Goal: Information Seeking & Learning: Learn about a topic

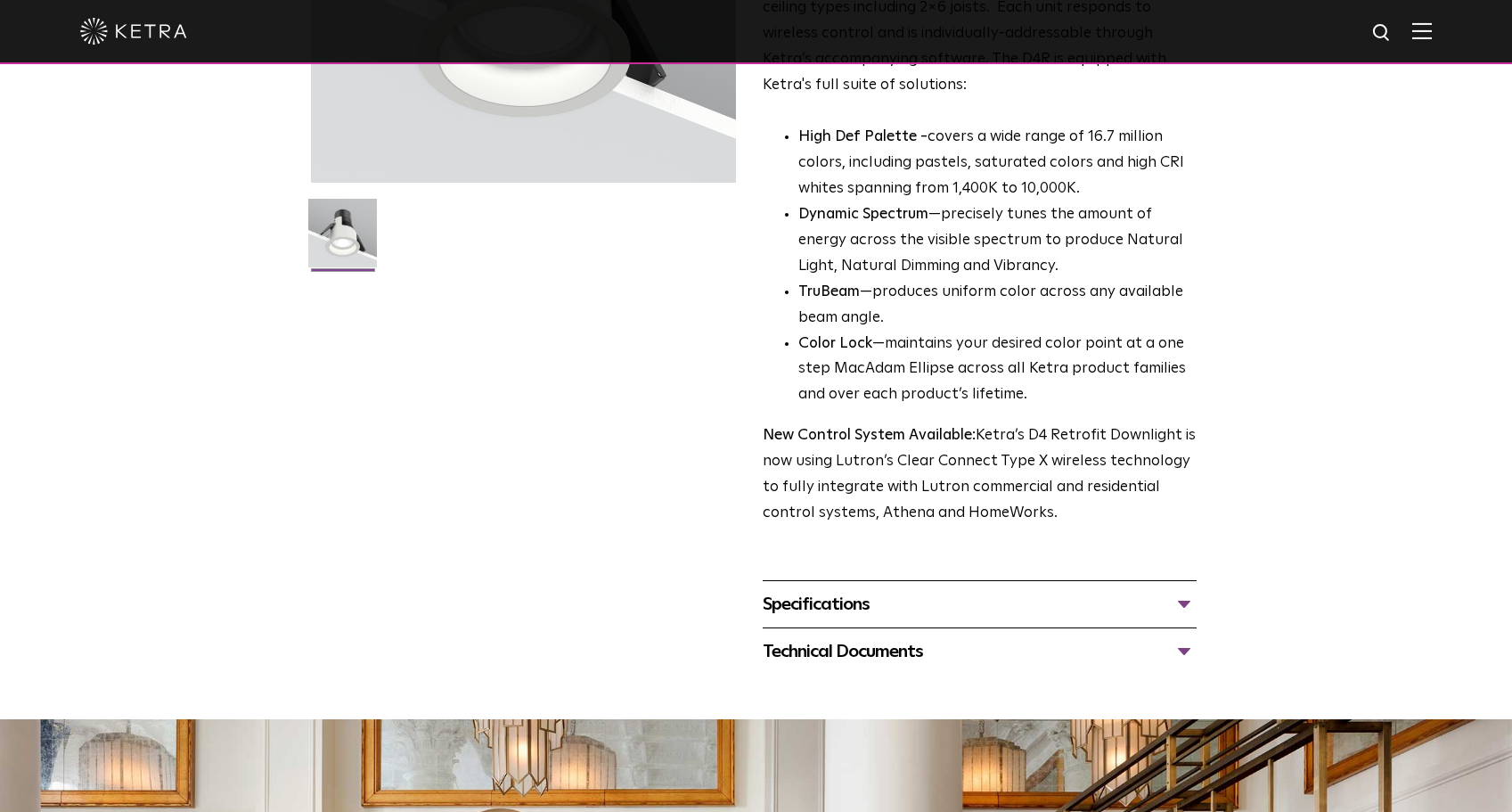
scroll to position [456, 0]
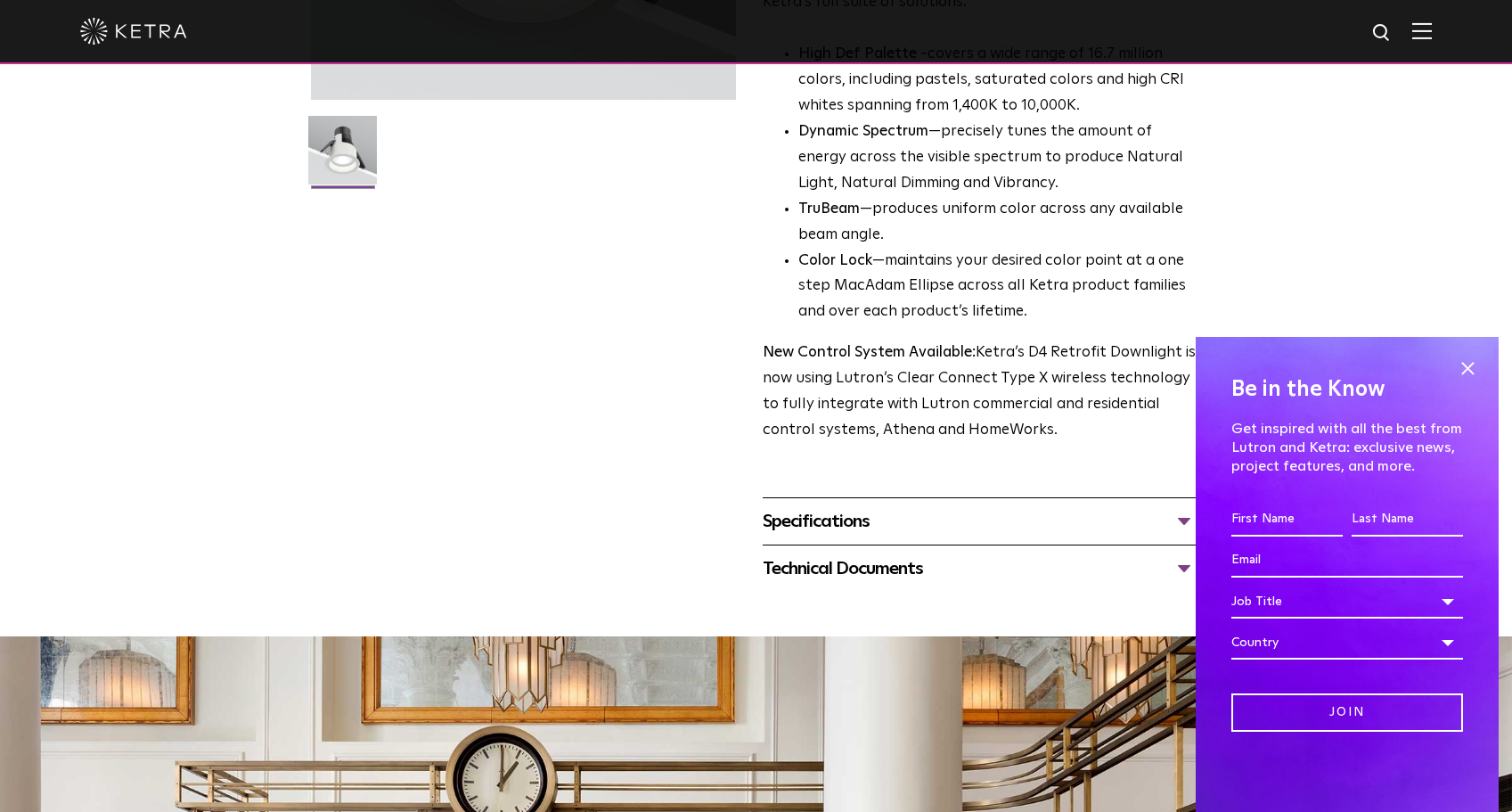
click at [857, 512] on div "Specifications" at bounding box center [980, 522] width 434 height 29
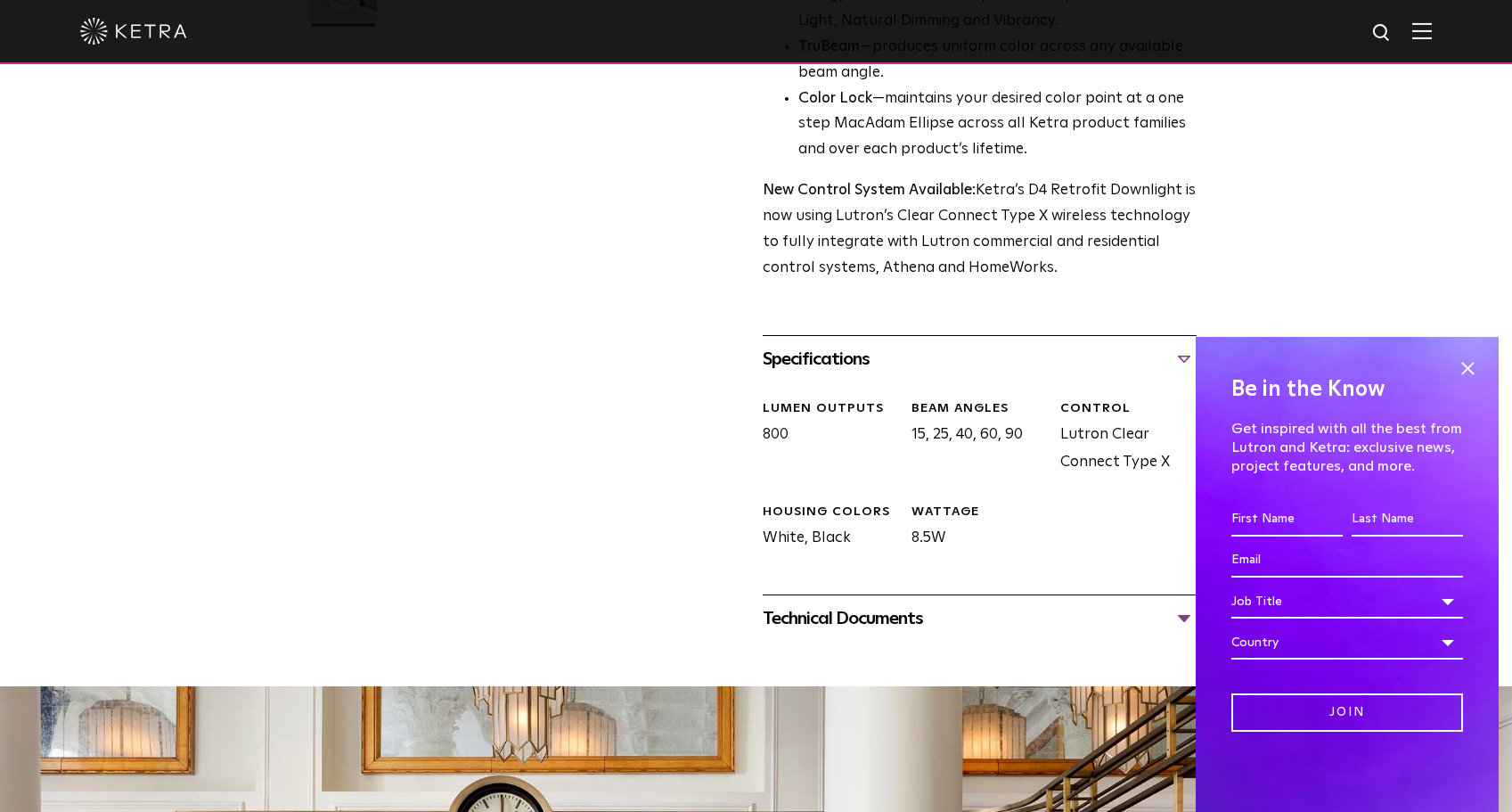
scroll to position [639, 0]
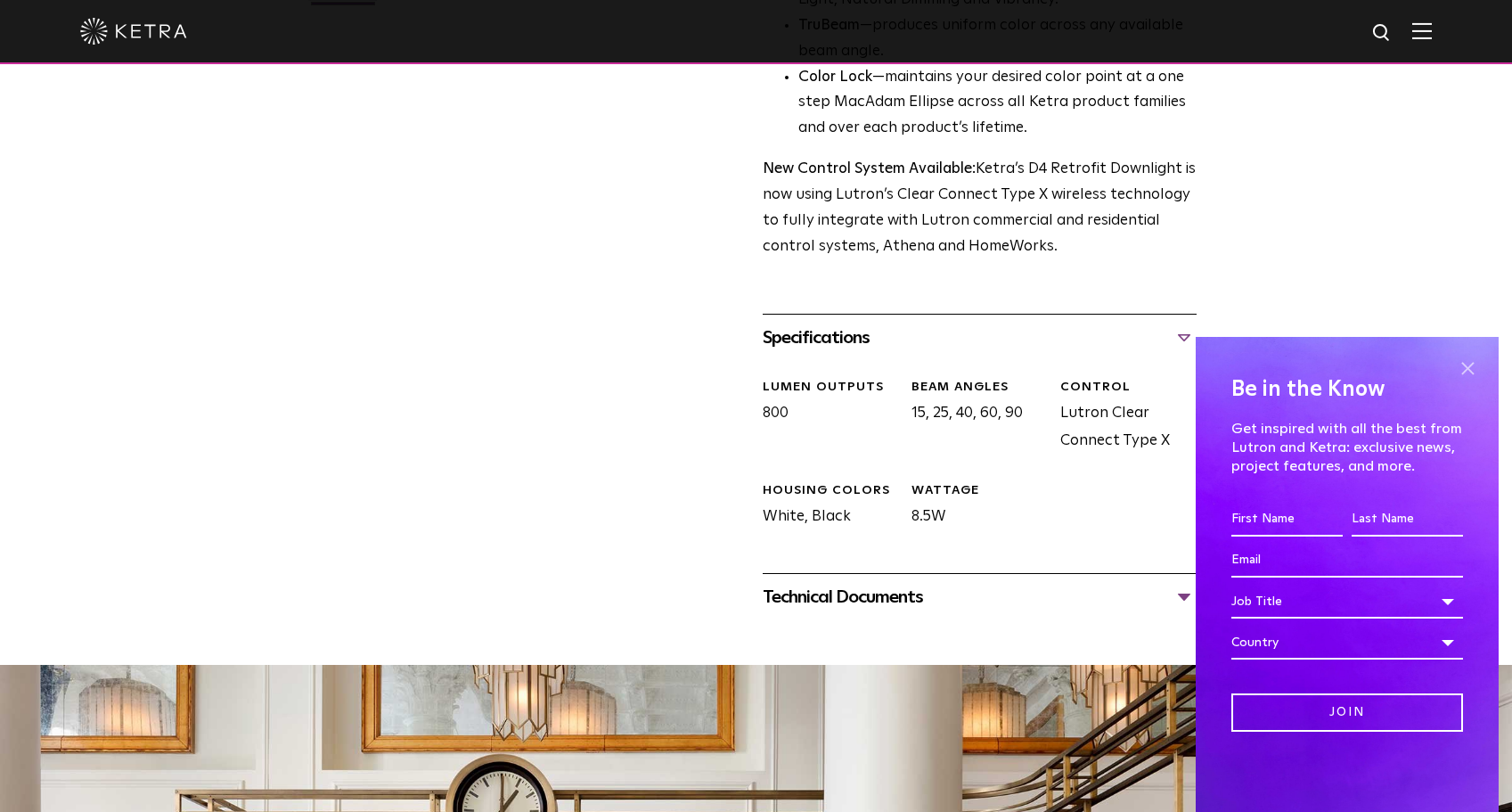
click at [1468, 367] on span at bounding box center [1468, 368] width 27 height 27
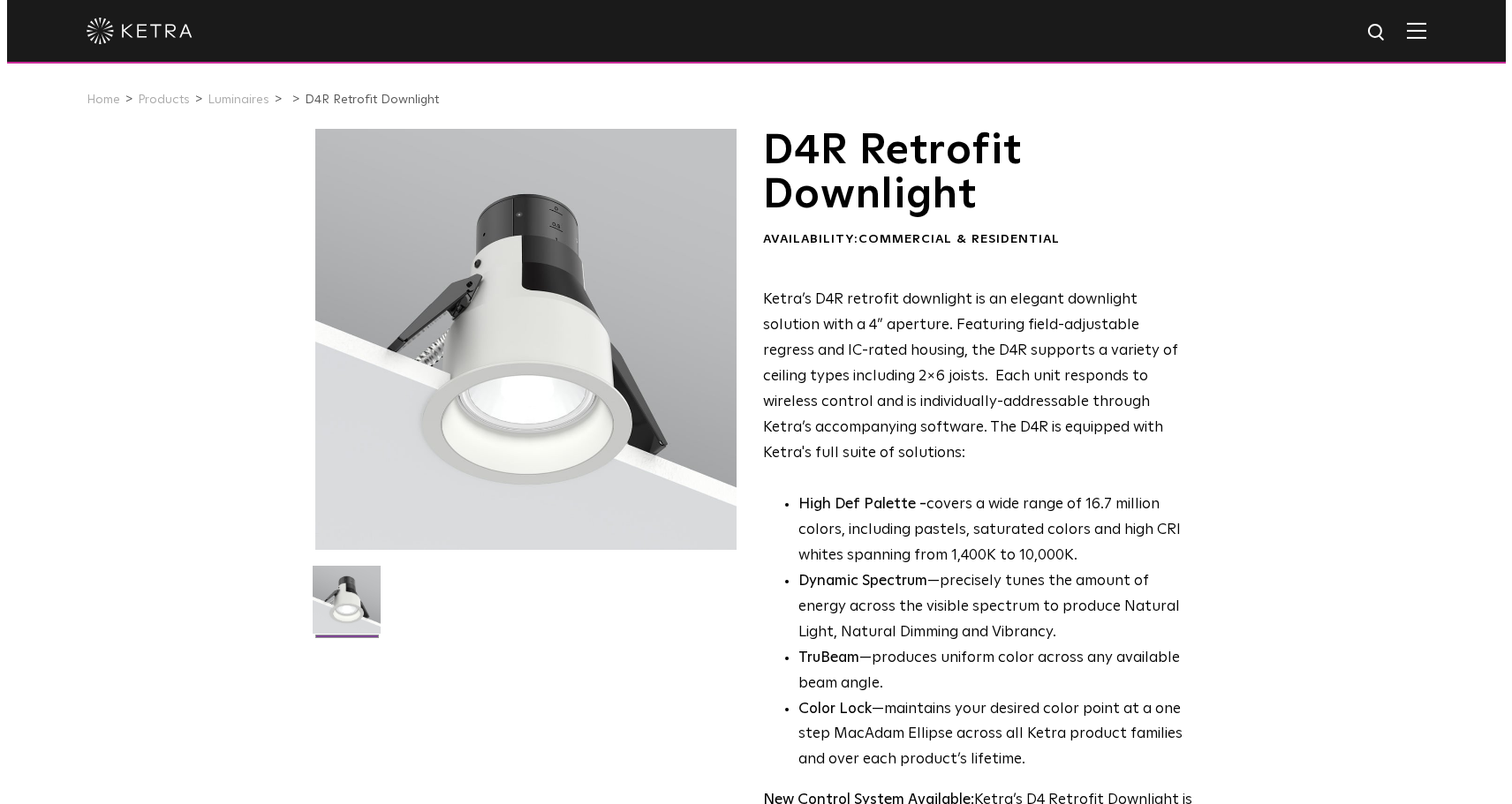
scroll to position [0, 0]
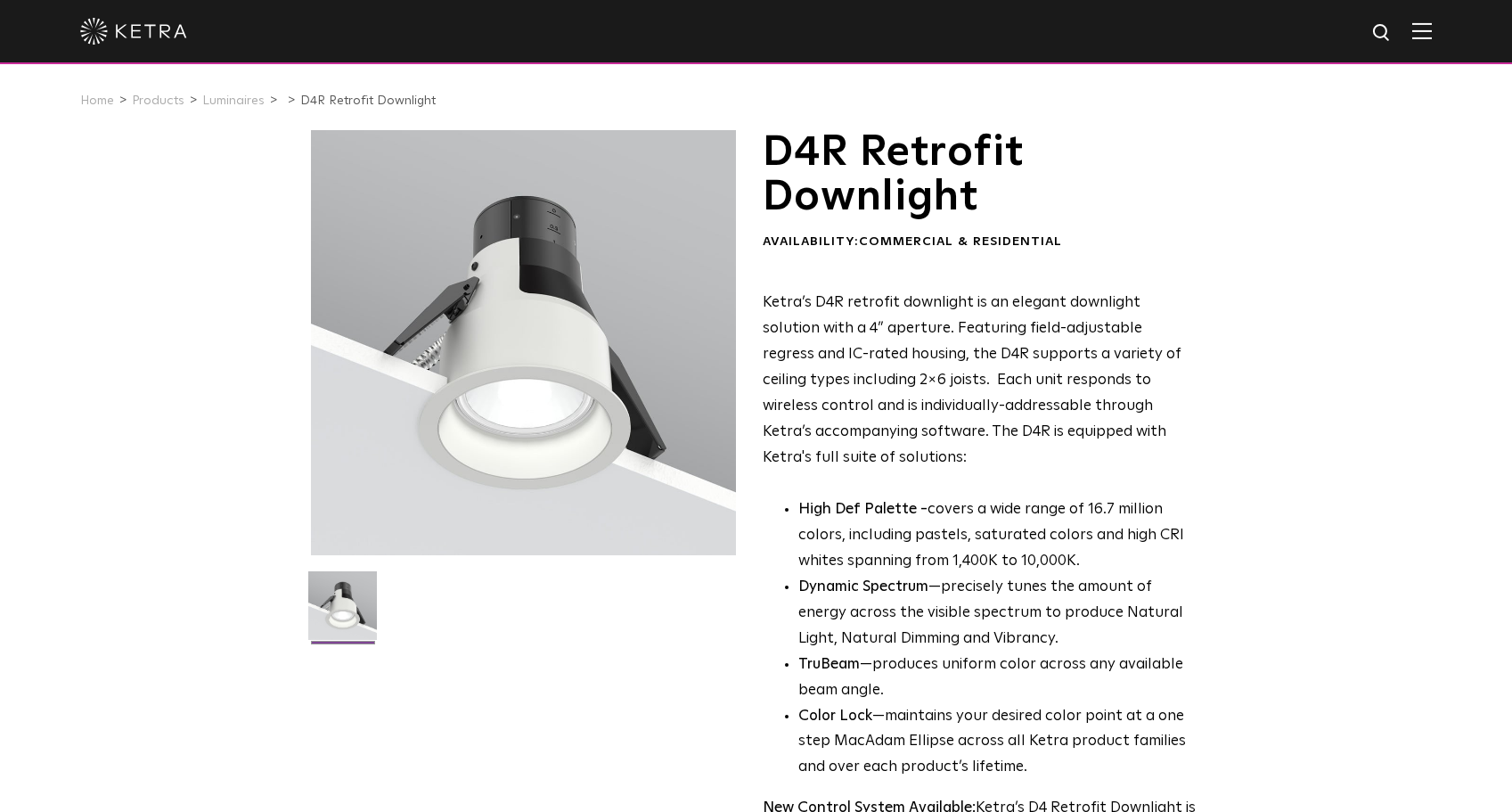
click at [1432, 44] on div at bounding box center [756, 31] width 1352 height 62
click at [1432, 31] on img at bounding box center [1423, 31] width 20 height 17
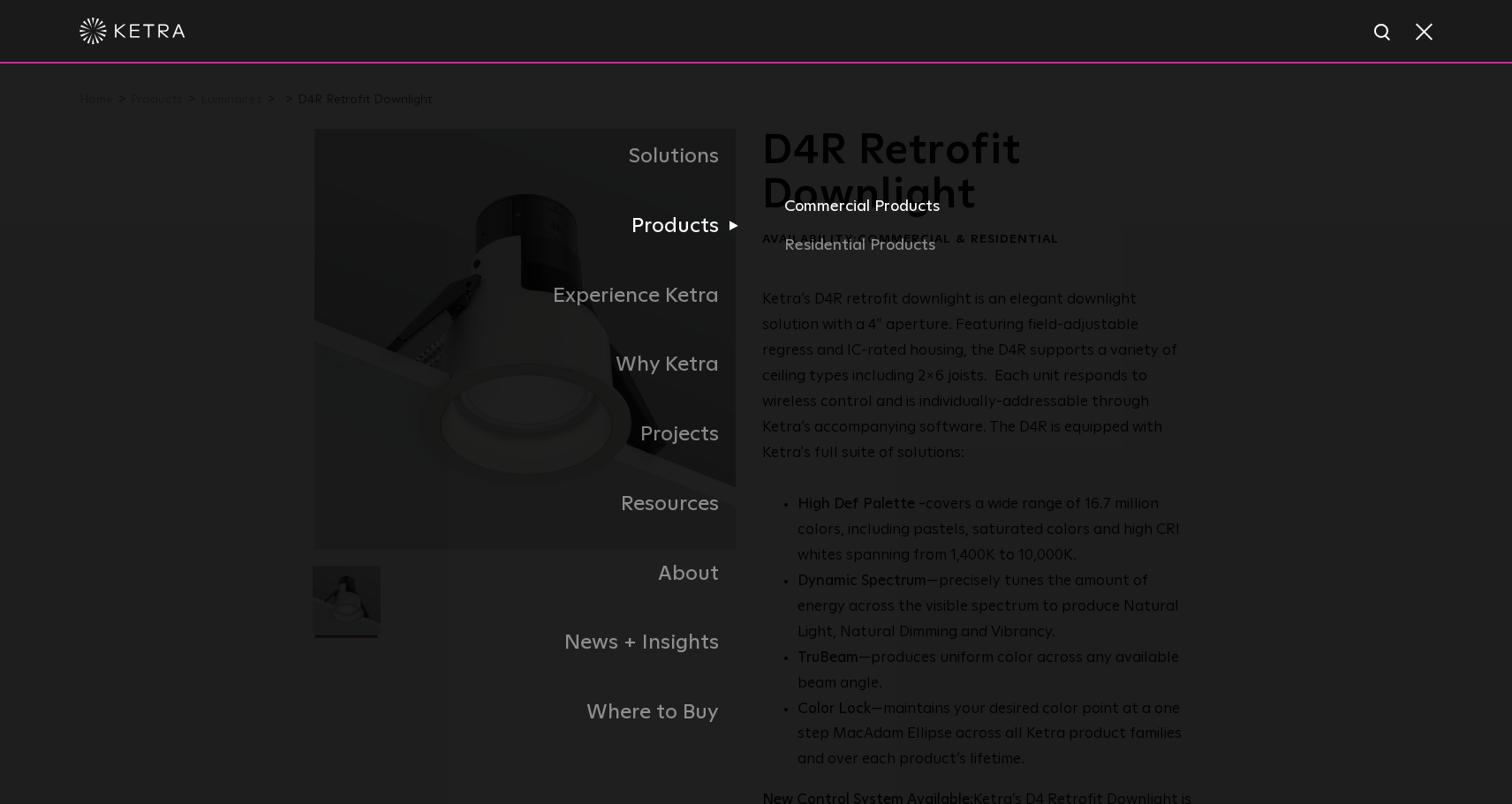
click at [818, 205] on link "Commercial Products" at bounding box center [990, 213] width 413 height 38
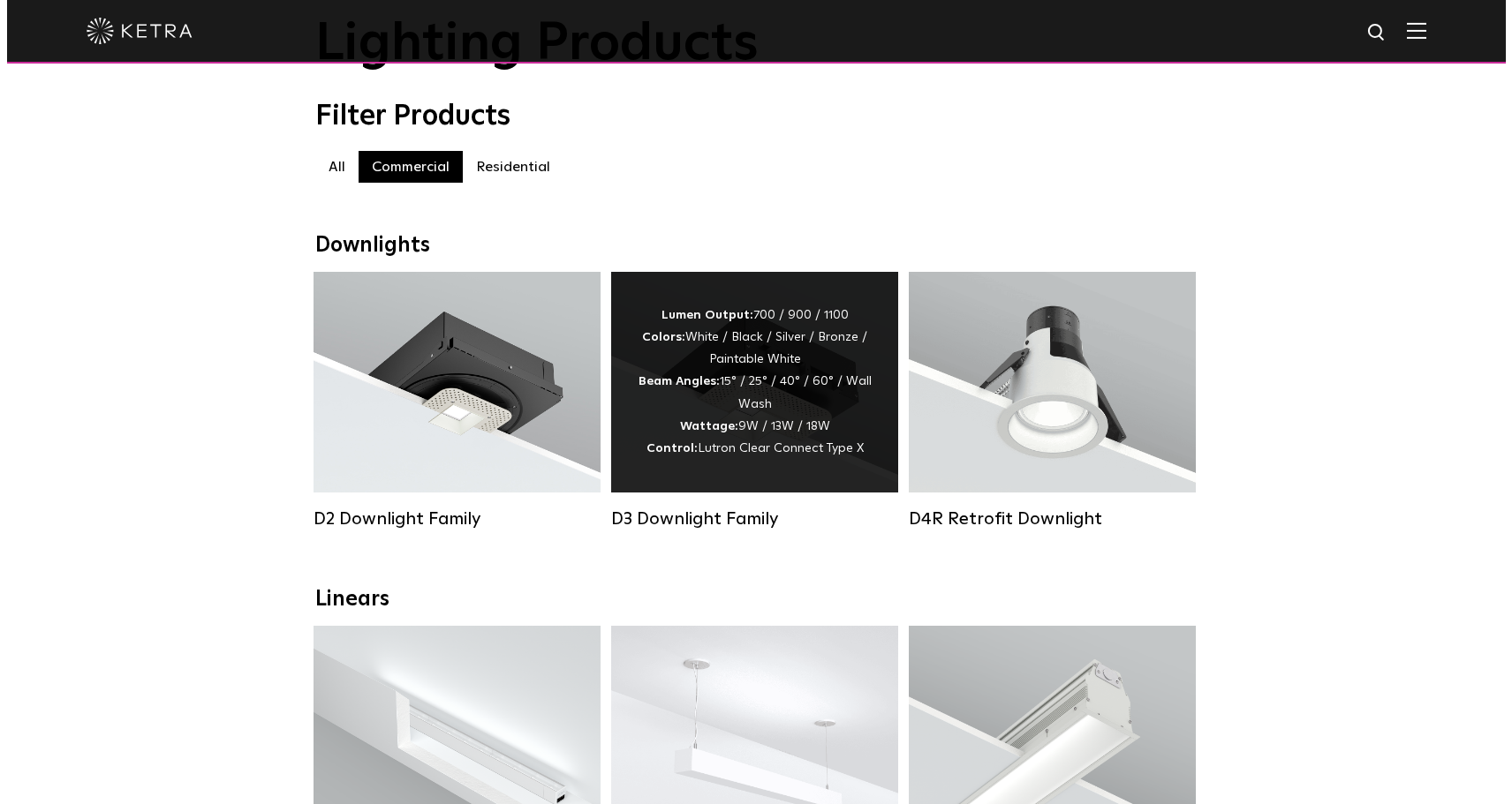
scroll to position [110, 0]
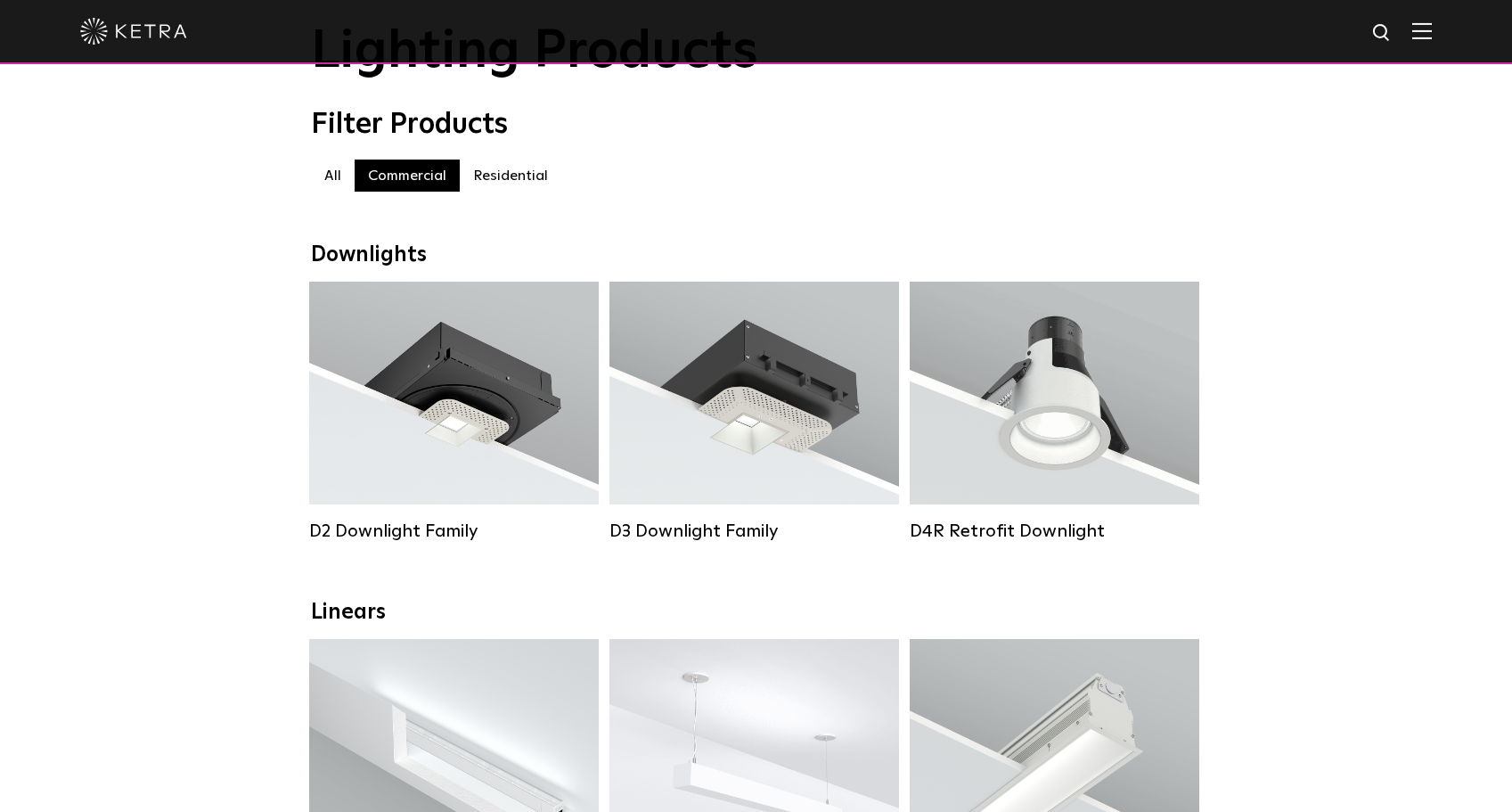
click at [1426, 33] on img at bounding box center [1423, 31] width 20 height 17
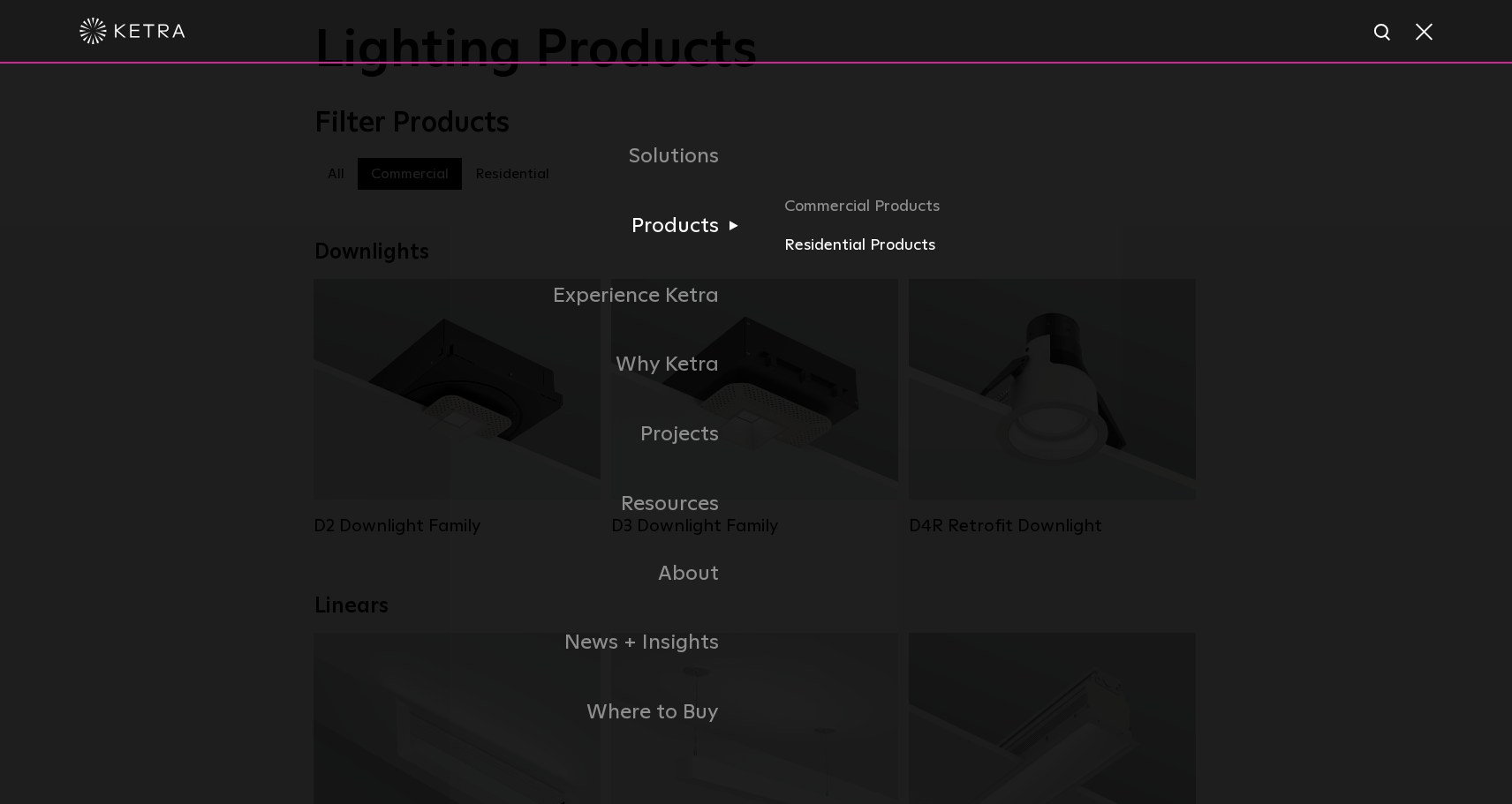
click at [819, 243] on link "Residential Products" at bounding box center [990, 245] width 413 height 26
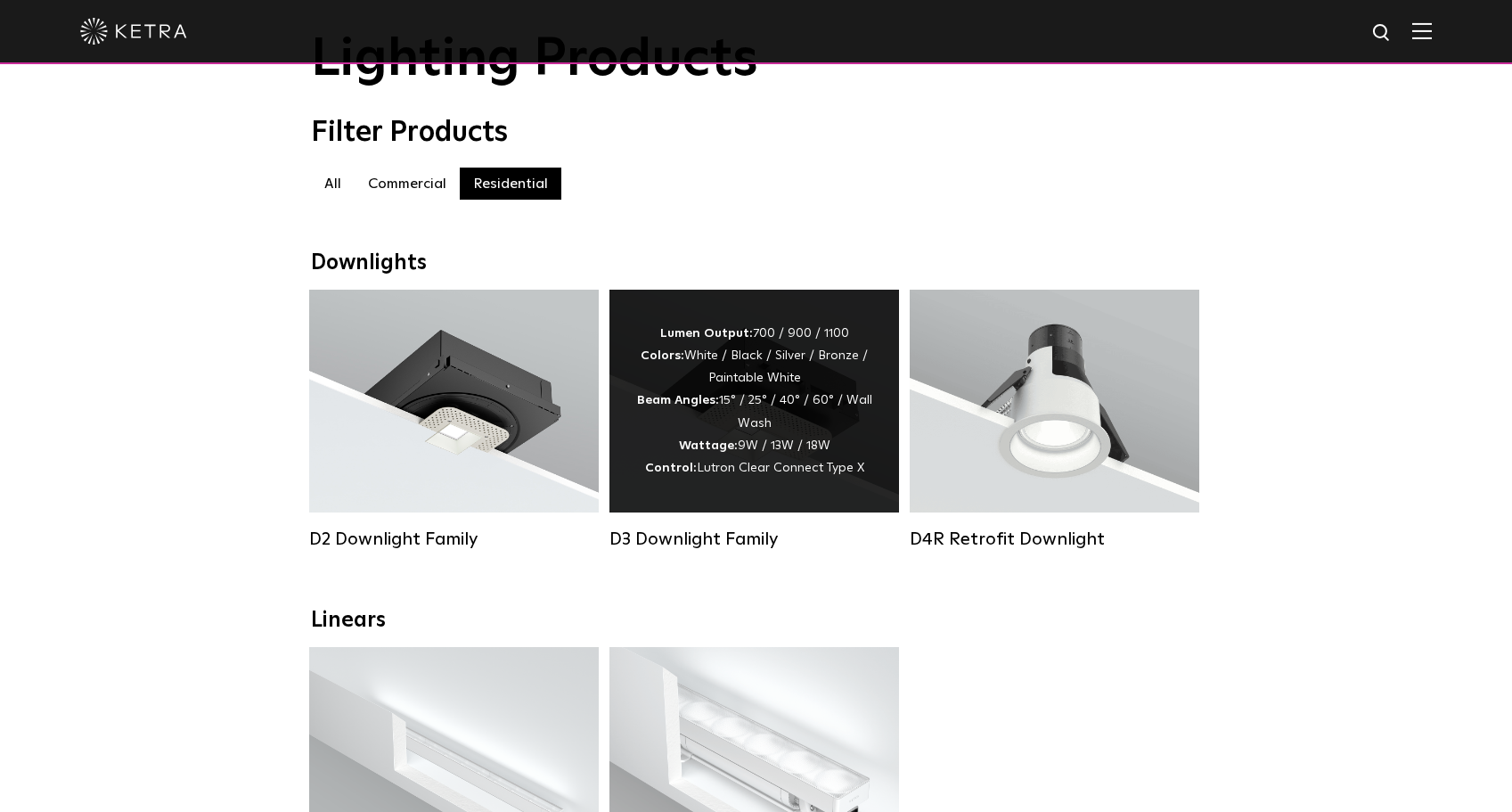
scroll to position [108, 0]
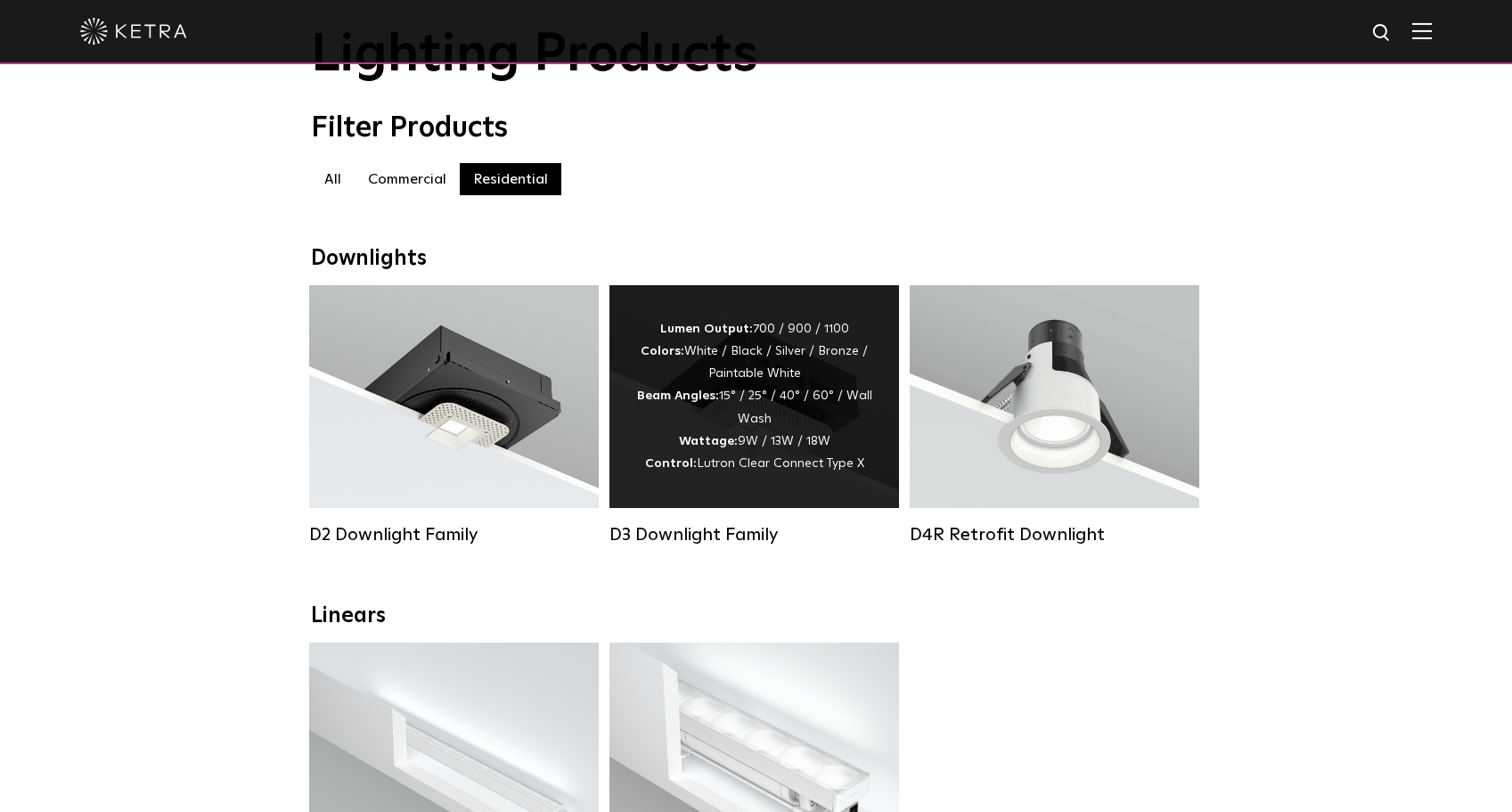
click at [670, 377] on div "Lumen Output: 700 / 900 / 1100 Colors: White / Black / Silver / Bronze / Painta…" at bounding box center [754, 397] width 236 height 157
